Goal: Information Seeking & Learning: Learn about a topic

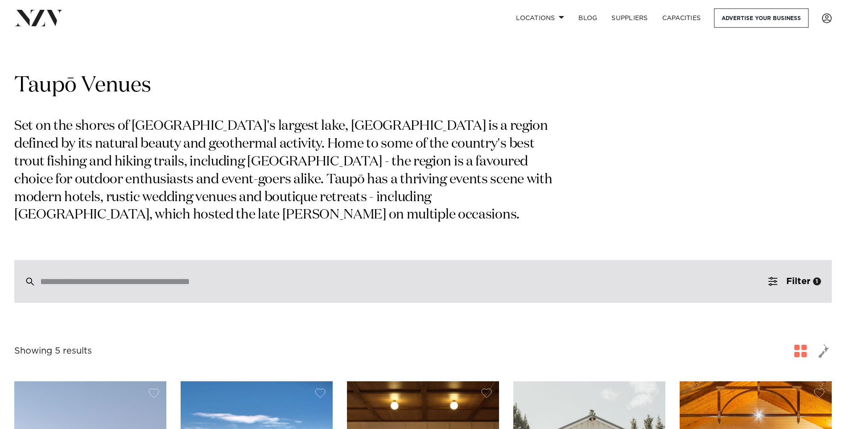
click at [214, 274] on div at bounding box center [422, 281] width 817 height 43
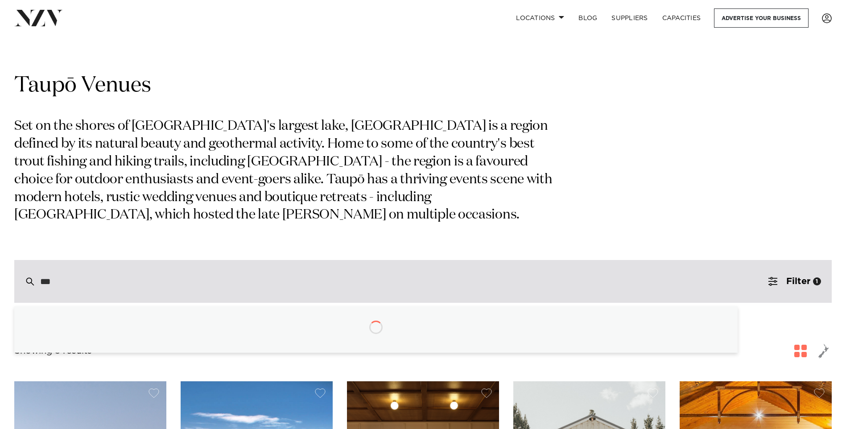
type input "****"
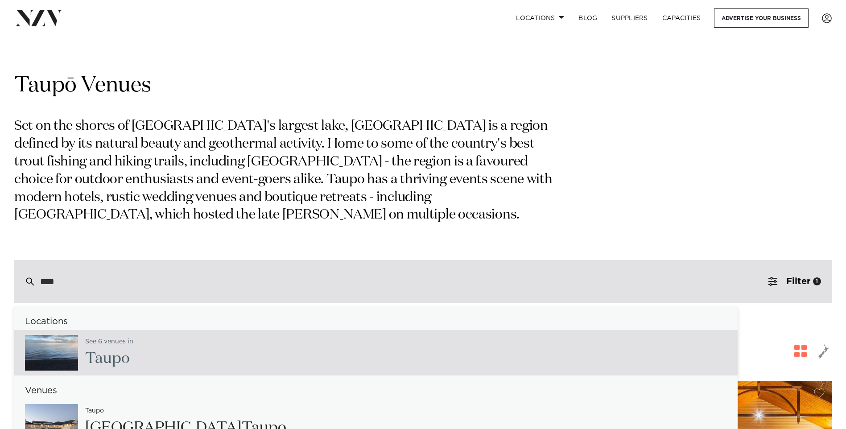
click at [108, 349] on div "See 6 venues in Taup o" at bounding box center [105, 352] width 55 height 37
type input "**********"
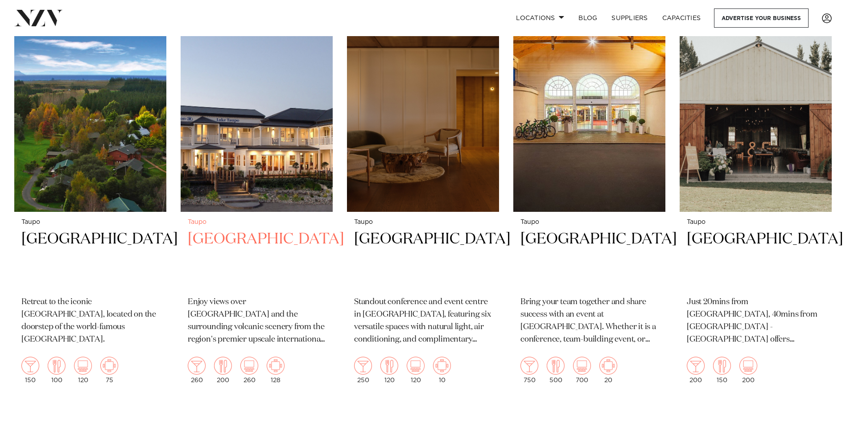
scroll to position [401, 0]
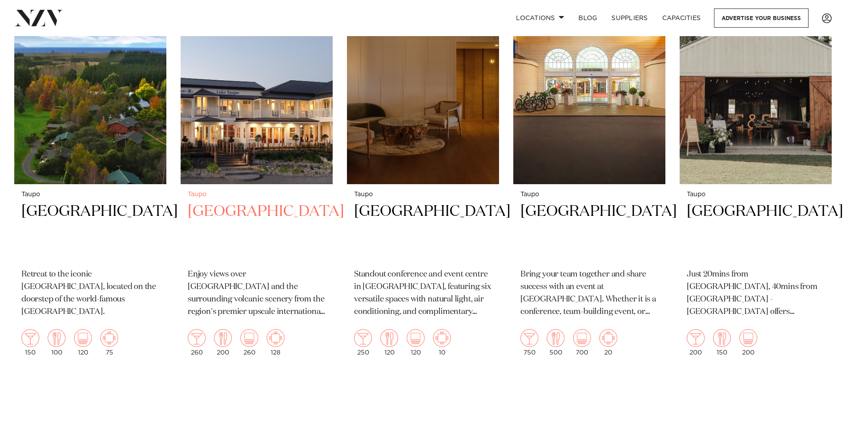
click at [272, 212] on h2 "[GEOGRAPHIC_DATA]" at bounding box center [257, 231] width 138 height 60
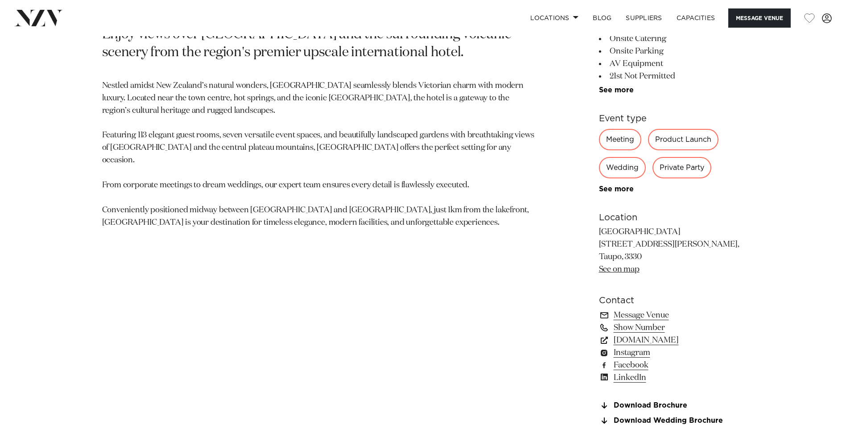
scroll to position [535, 0]
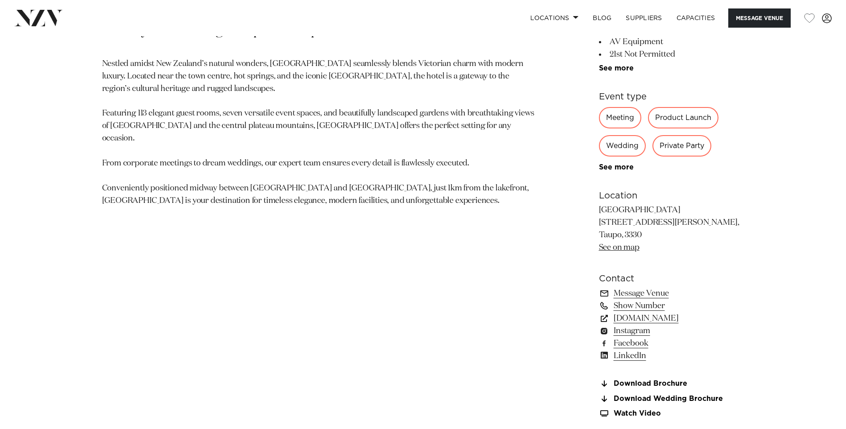
click at [674, 144] on div "Private Party" at bounding box center [681, 145] width 59 height 21
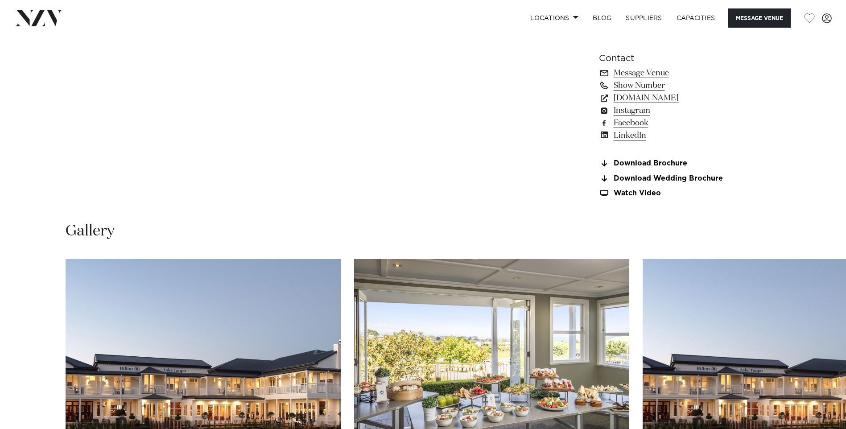
scroll to position [892, 0]
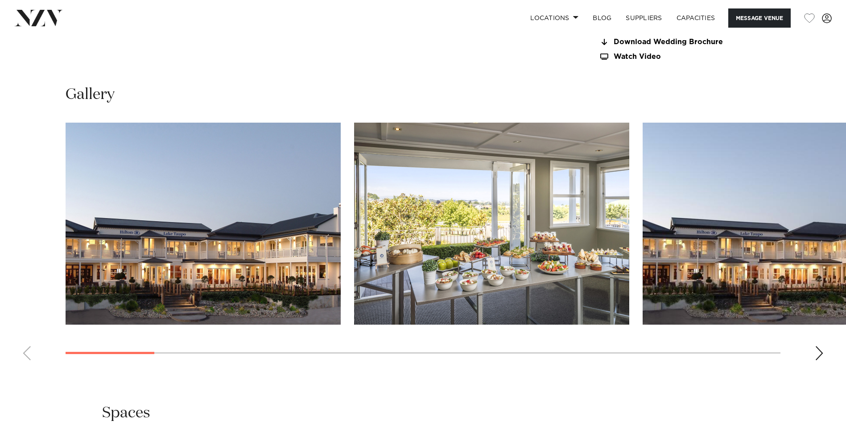
click at [820, 351] on div "Next slide" at bounding box center [818, 353] width 9 height 14
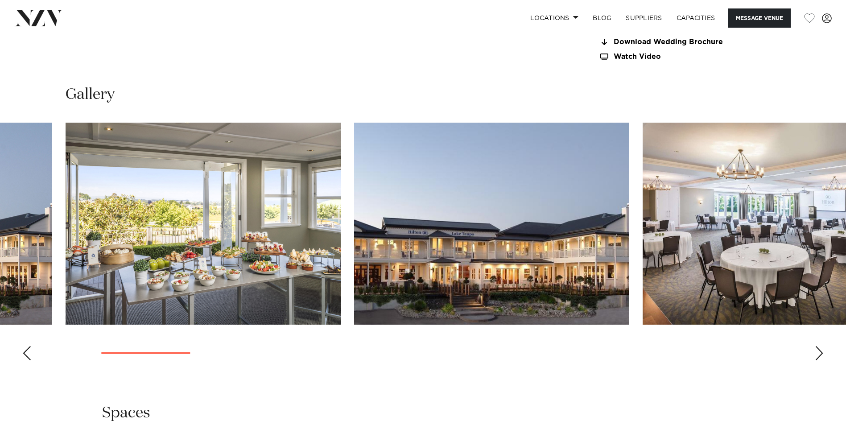
click at [820, 351] on div "Next slide" at bounding box center [818, 353] width 9 height 14
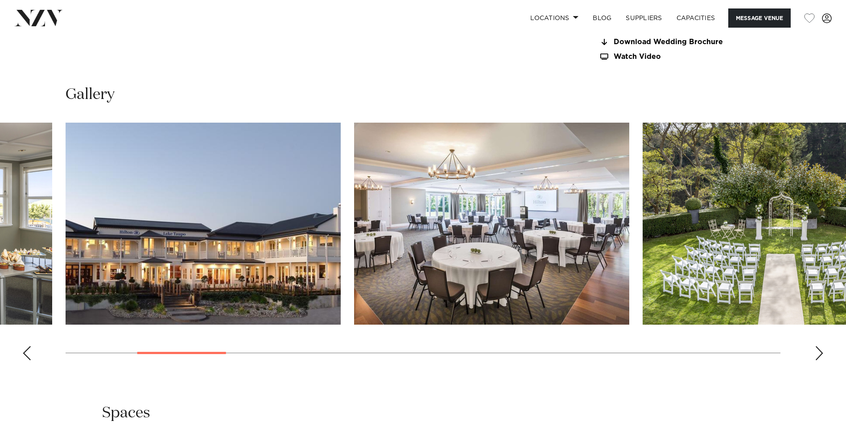
click at [820, 351] on div "Next slide" at bounding box center [818, 353] width 9 height 14
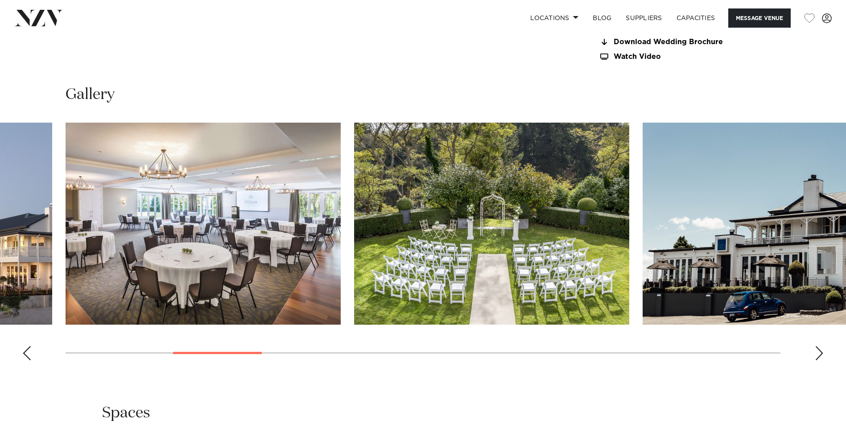
click at [820, 351] on div "Next slide" at bounding box center [818, 353] width 9 height 14
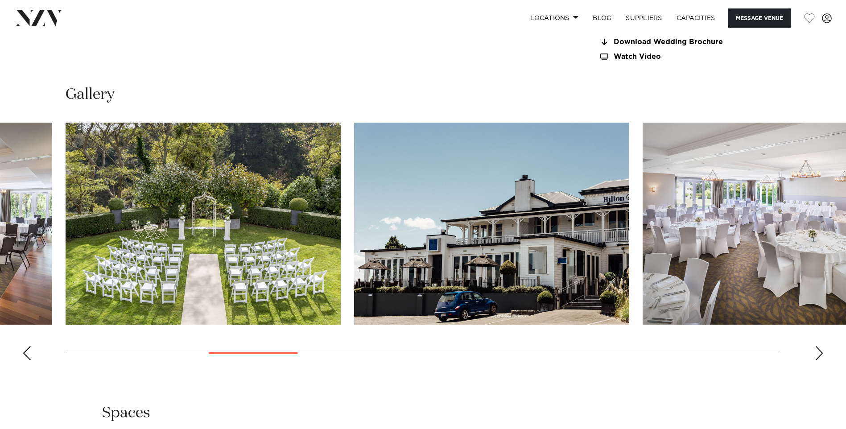
click at [820, 351] on div "Next slide" at bounding box center [818, 353] width 9 height 14
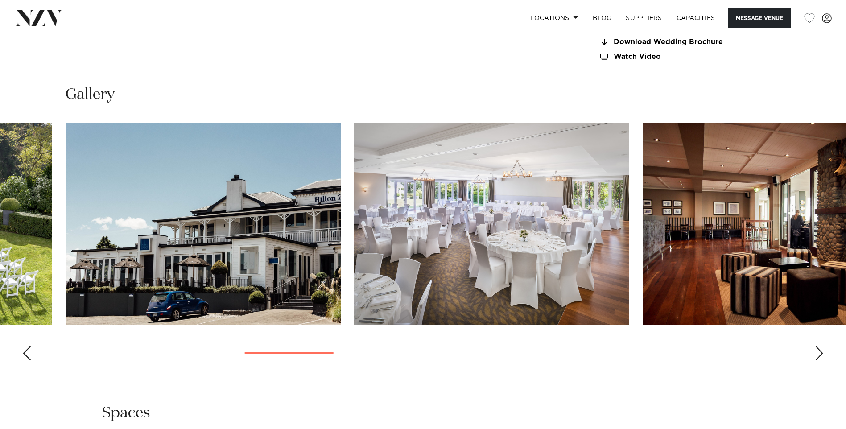
click at [820, 351] on div "Next slide" at bounding box center [818, 353] width 9 height 14
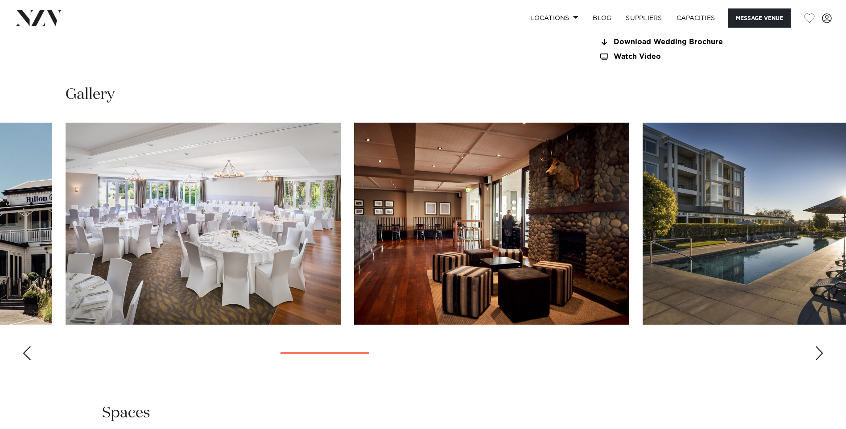
click at [820, 351] on div "Next slide" at bounding box center [818, 353] width 9 height 14
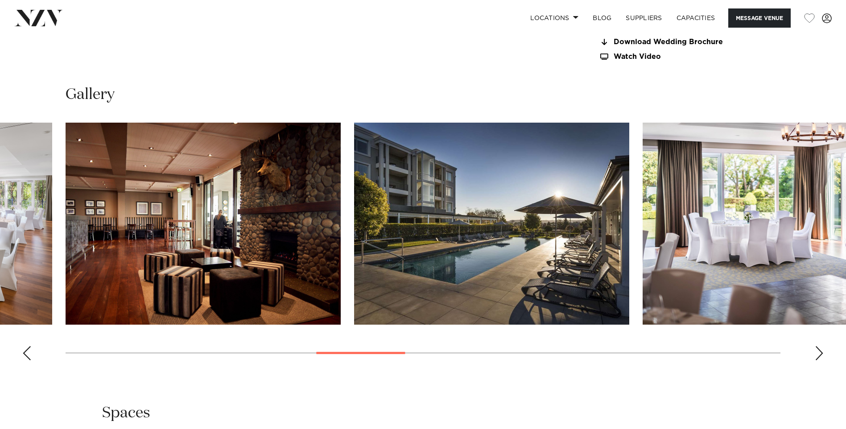
click at [820, 351] on div "Next slide" at bounding box center [818, 353] width 9 height 14
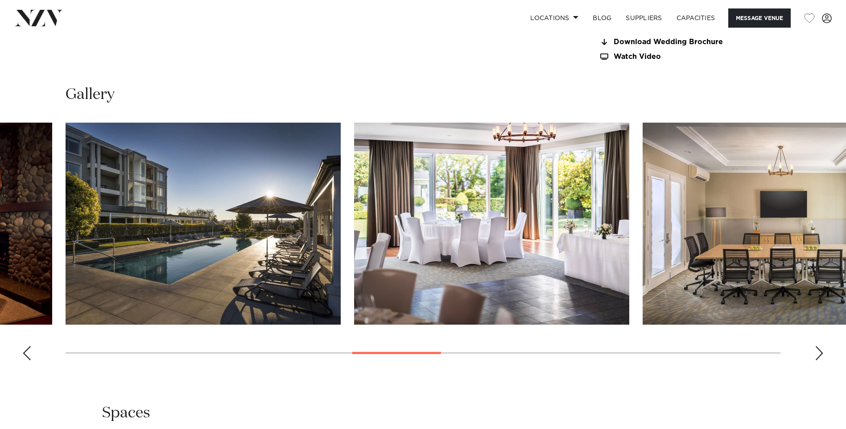
click at [820, 351] on div "Next slide" at bounding box center [818, 353] width 9 height 14
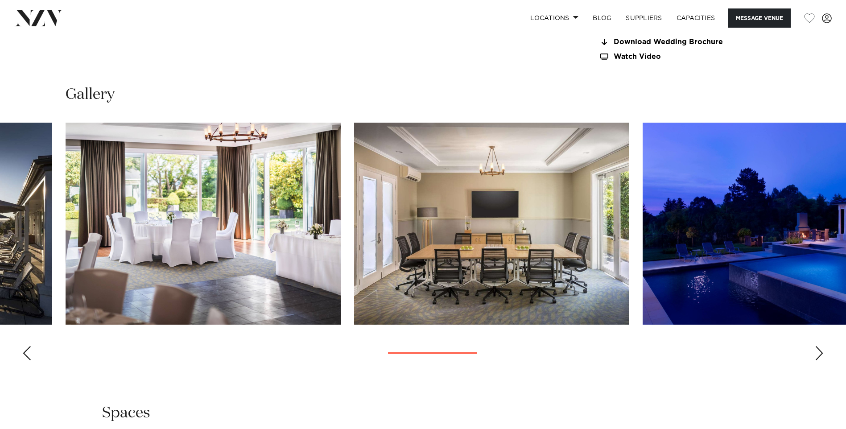
click at [820, 351] on div "Next slide" at bounding box center [818, 353] width 9 height 14
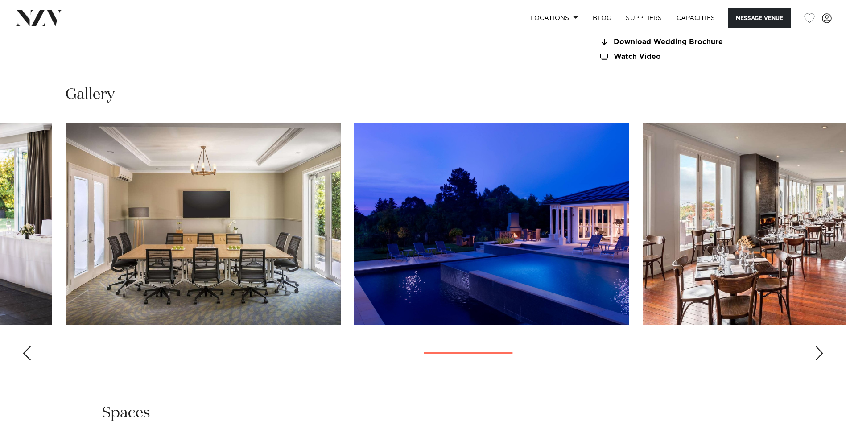
click at [820, 351] on div "Next slide" at bounding box center [818, 353] width 9 height 14
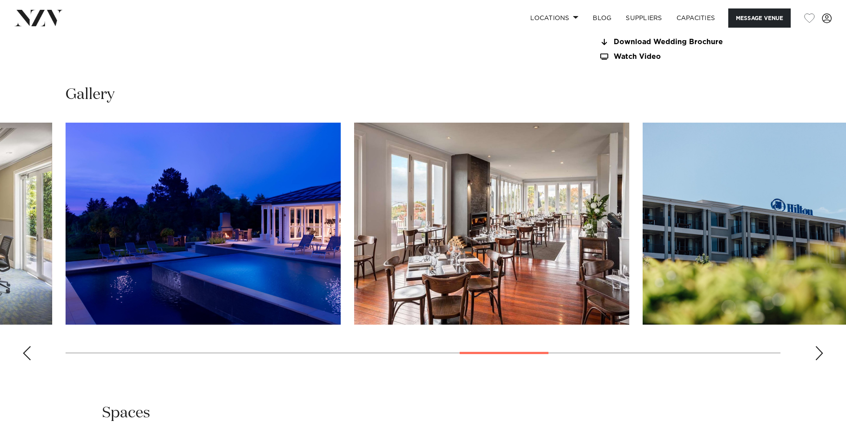
click at [820, 351] on div "Next slide" at bounding box center [818, 353] width 9 height 14
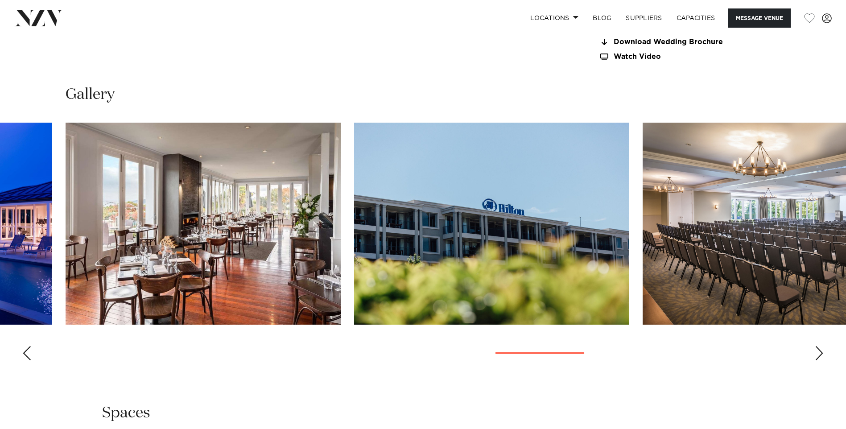
click at [820, 351] on div "Next slide" at bounding box center [818, 353] width 9 height 14
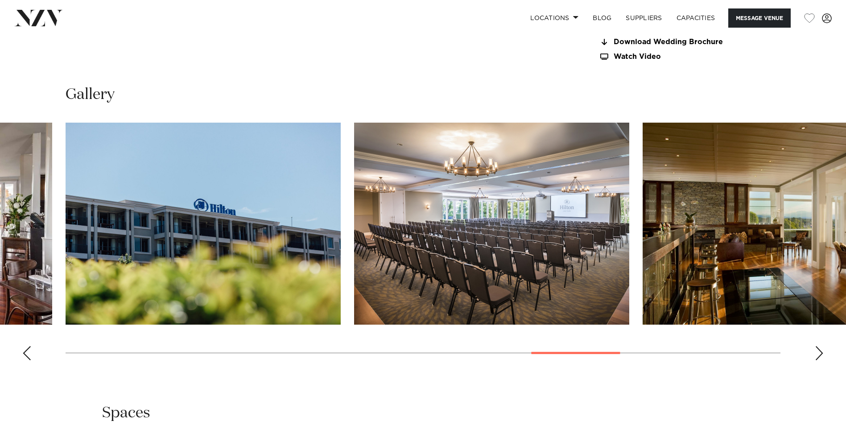
click at [820, 351] on div "Next slide" at bounding box center [818, 353] width 9 height 14
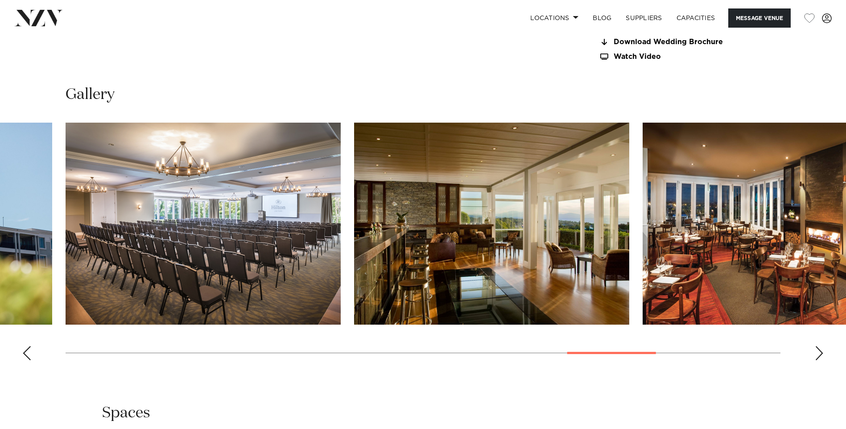
click at [820, 351] on div "Next slide" at bounding box center [818, 353] width 9 height 14
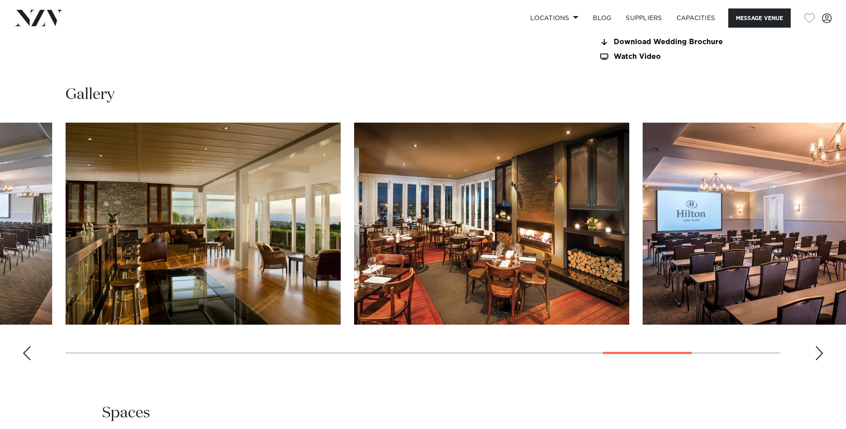
click at [820, 351] on div "Next slide" at bounding box center [818, 353] width 9 height 14
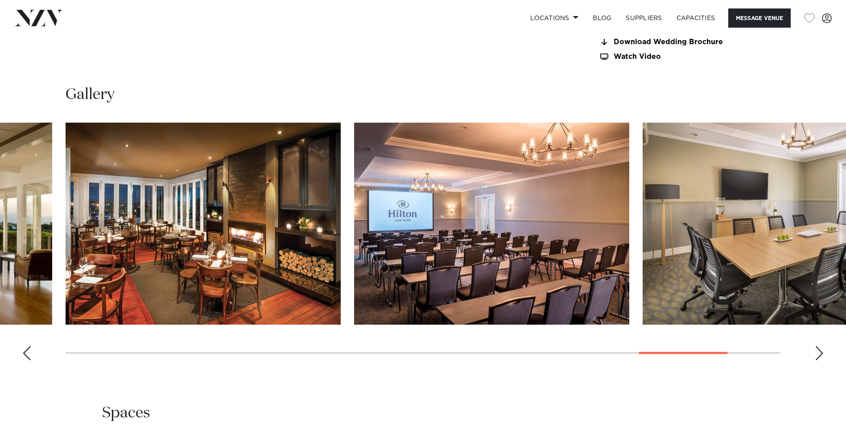
click at [820, 351] on div "Next slide" at bounding box center [818, 353] width 9 height 14
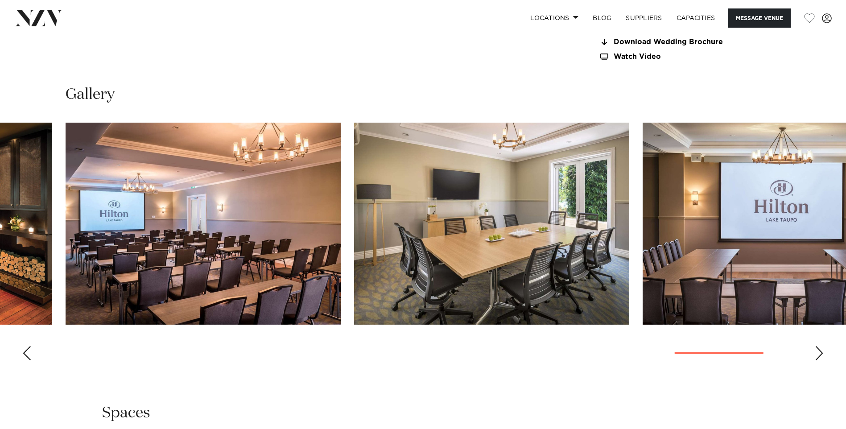
click at [820, 351] on div "Next slide" at bounding box center [818, 353] width 9 height 14
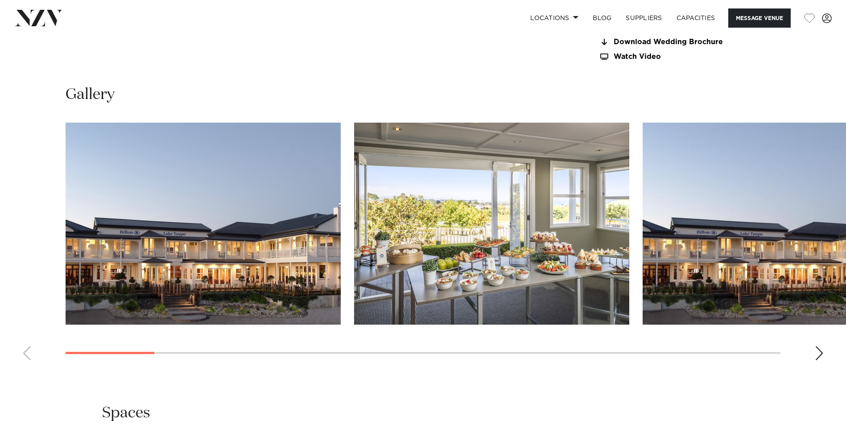
click at [53, 343] on swiper-container at bounding box center [423, 245] width 846 height 245
click at [543, 268] on img "2 / 20" at bounding box center [491, 224] width 275 height 202
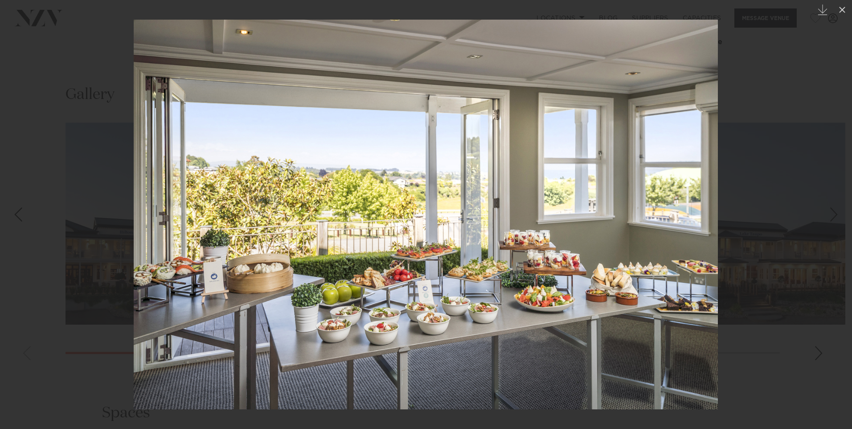
click at [587, 350] on img at bounding box center [426, 215] width 584 height 390
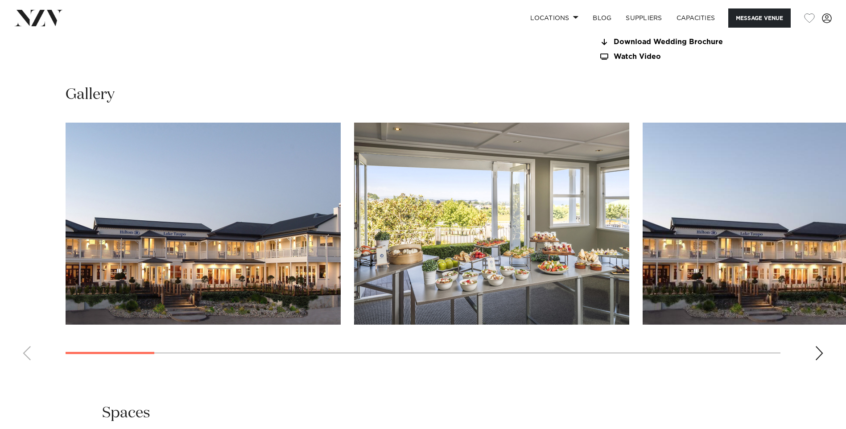
click at [81, 354] on div at bounding box center [110, 353] width 89 height 2
click at [565, 20] on link "Locations" at bounding box center [554, 17] width 62 height 19
